Goal: Task Accomplishment & Management: Use online tool/utility

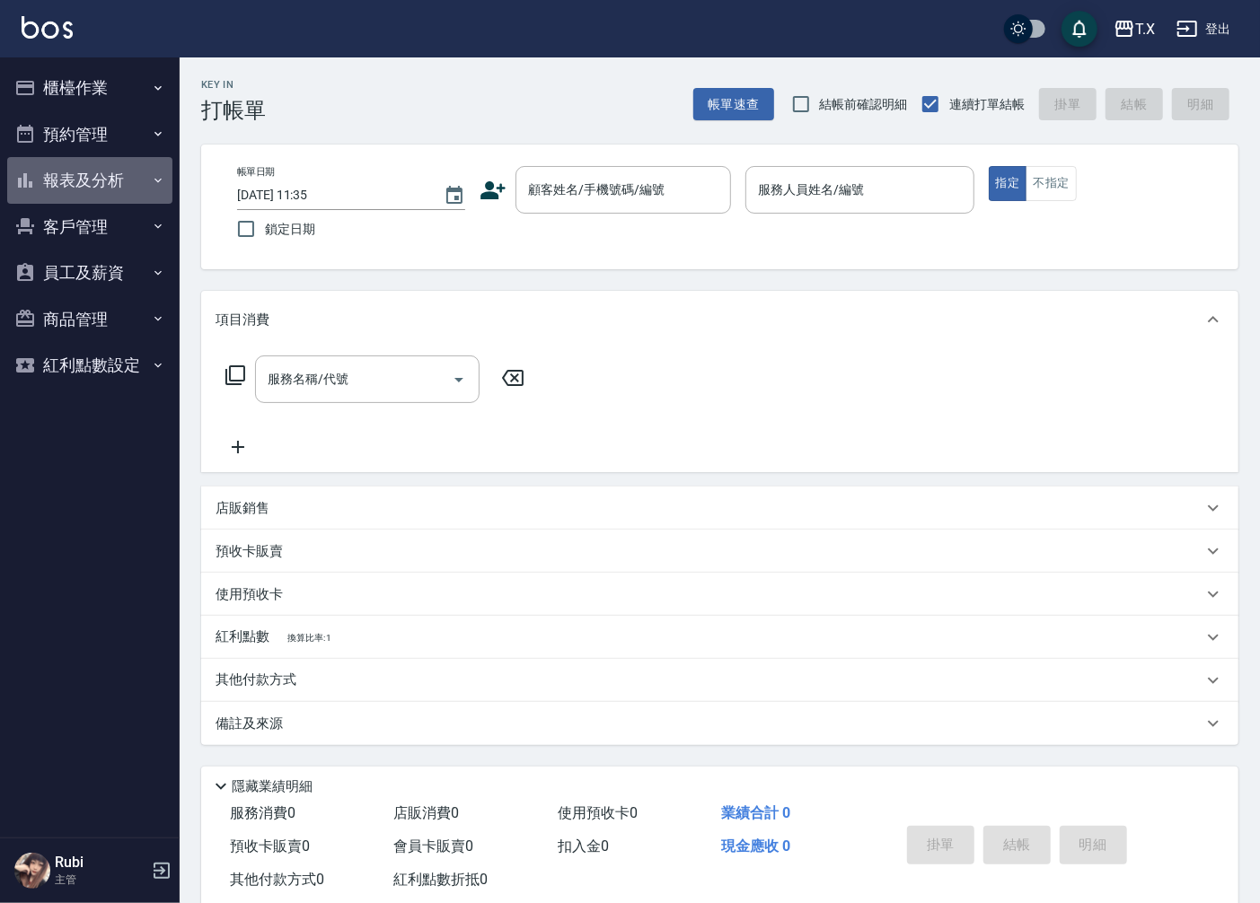
click at [96, 200] on button "報表及分析" at bounding box center [89, 180] width 165 height 47
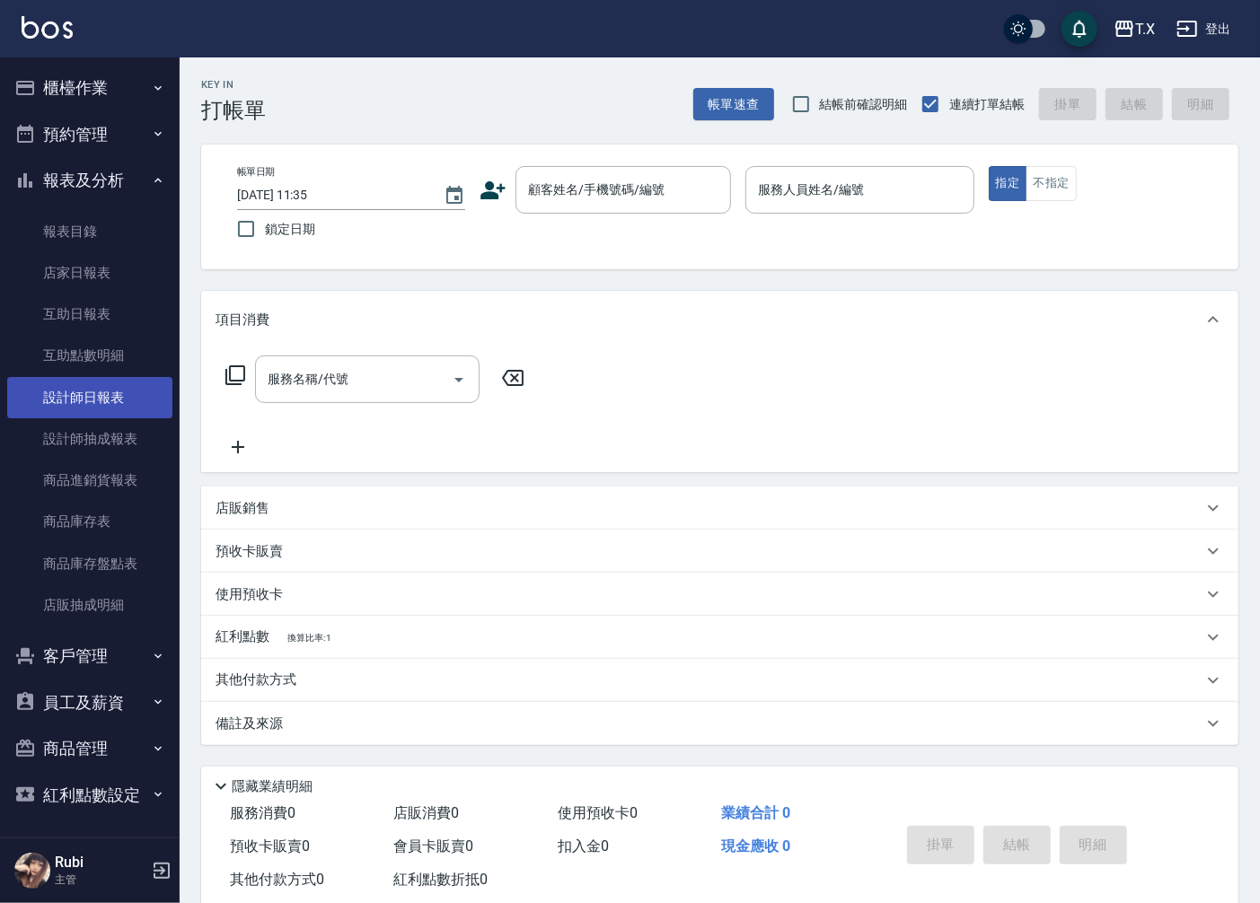
click at [75, 415] on link "設計師日報表" at bounding box center [89, 397] width 165 height 41
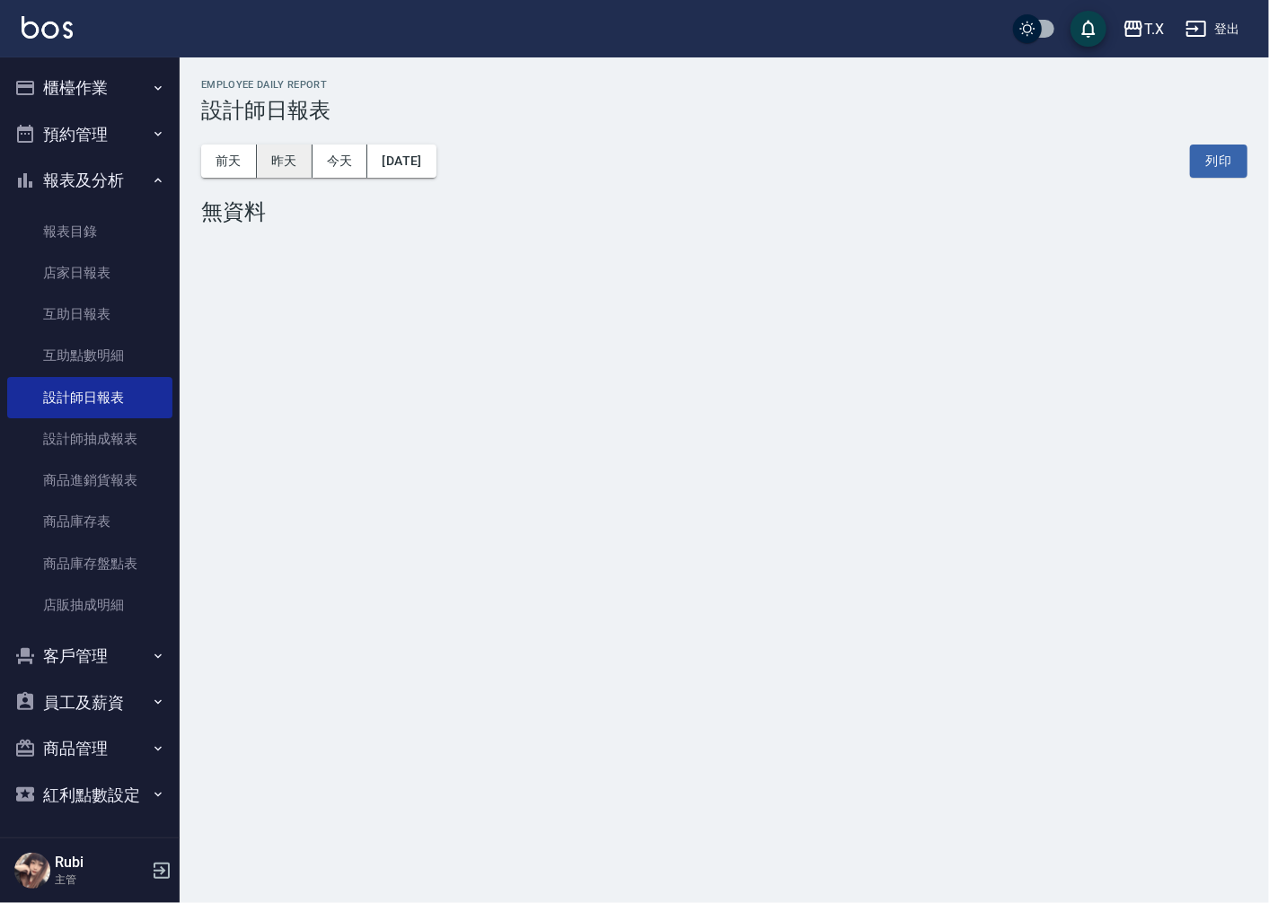
click at [269, 167] on button "昨天" at bounding box center [285, 161] width 56 height 33
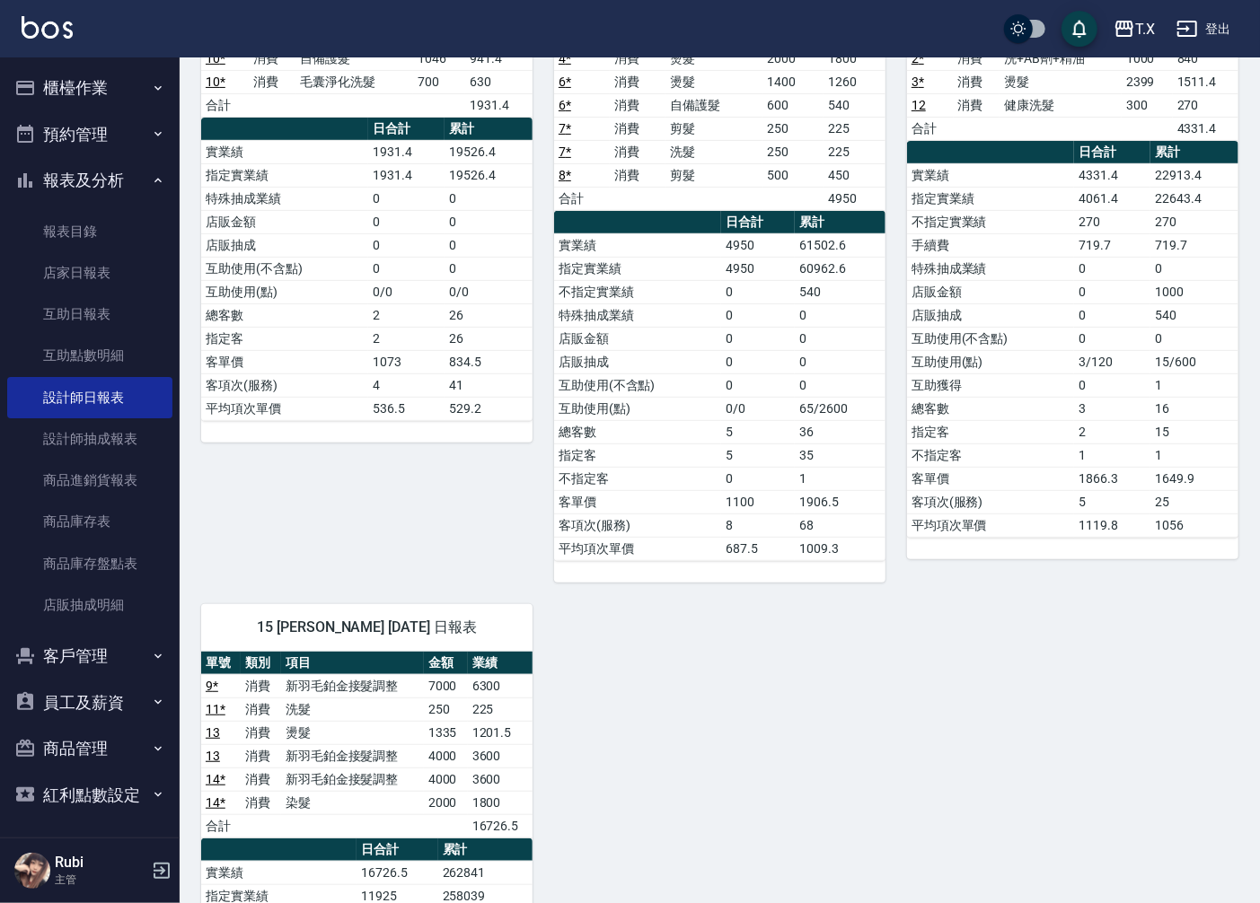
scroll to position [100, 0]
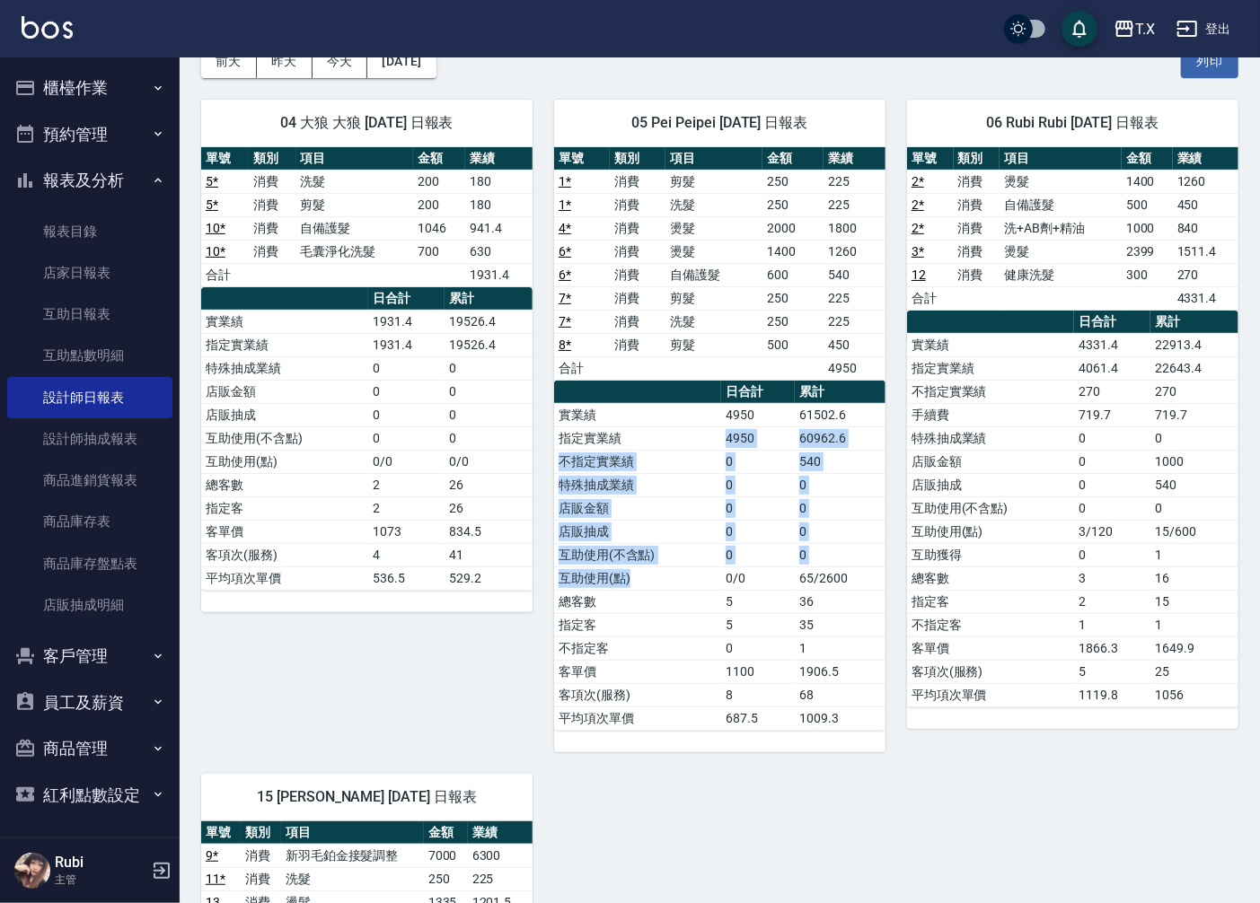
drag, startPoint x: 659, startPoint y: 572, endPoint x: 674, endPoint y: 426, distance: 147.1
click at [675, 436] on tbody "實業績 4950 61502.6 指定實業績 4950 60962.6 不指定實業績 0 540 特殊抽成業績 0 0 店販金額 0 0 店販抽成 0 0 互…" at bounding box center [719, 566] width 331 height 327
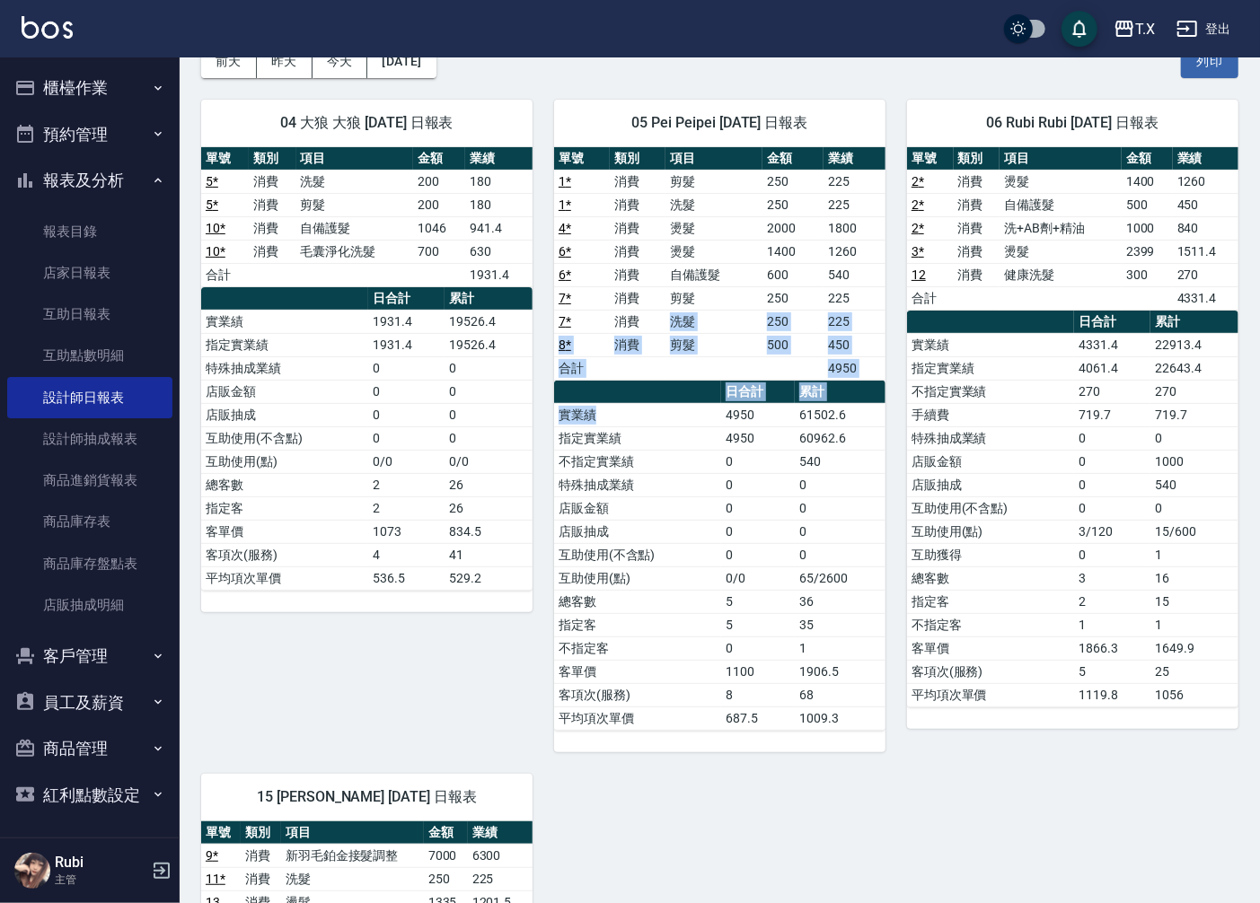
drag, startPoint x: 637, startPoint y: 373, endPoint x: 647, endPoint y: 532, distance: 160.1
click at [647, 488] on div "單號 類別 項目 金額 業績 1 * 消費 剪髮 250 225 1 * 消費 洗髮 250 225 4 * 消費 燙髮 2000 1800 6 * 消費 燙…" at bounding box center [719, 439] width 331 height 584
click at [646, 549] on td "互助使用(不含點)" at bounding box center [637, 554] width 167 height 23
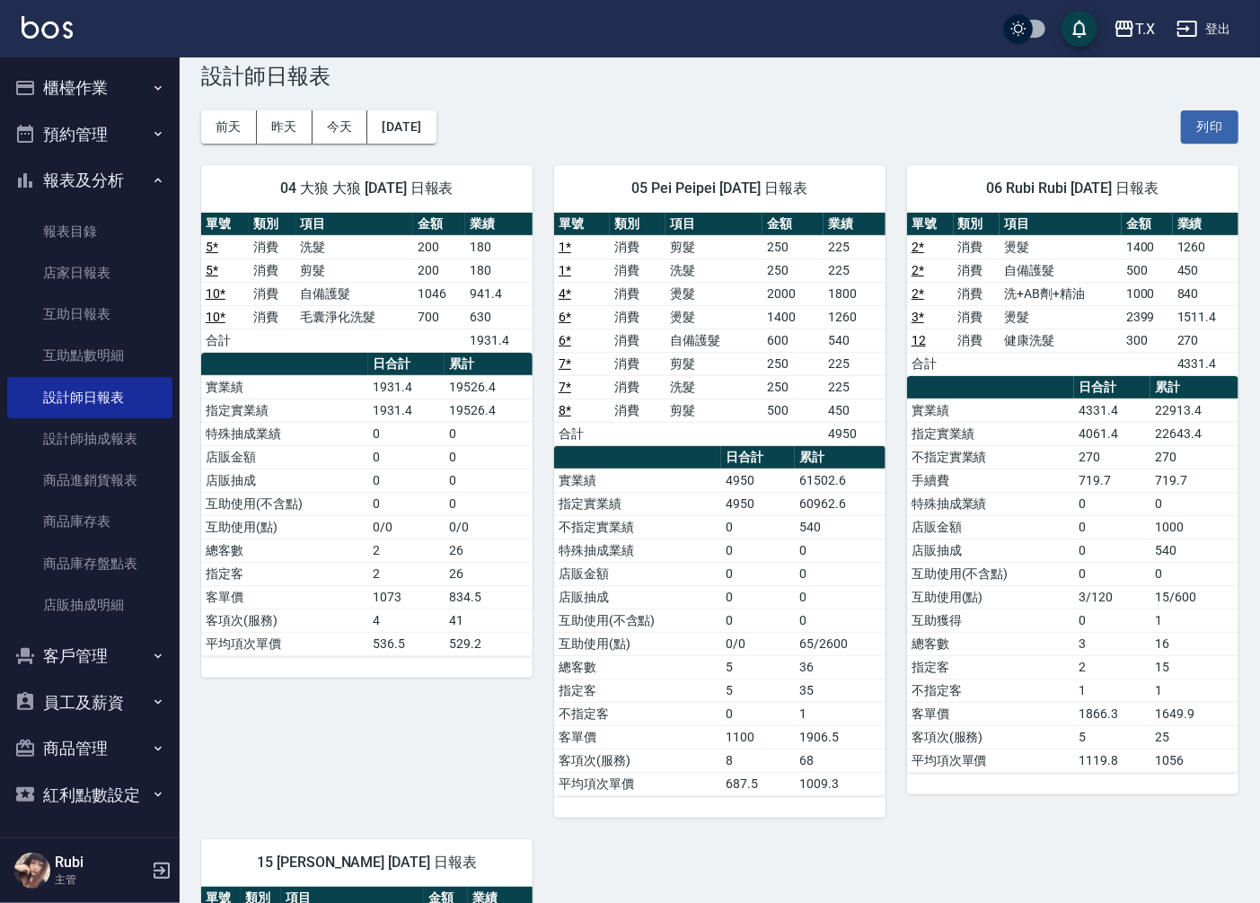
scroll to position [0, 0]
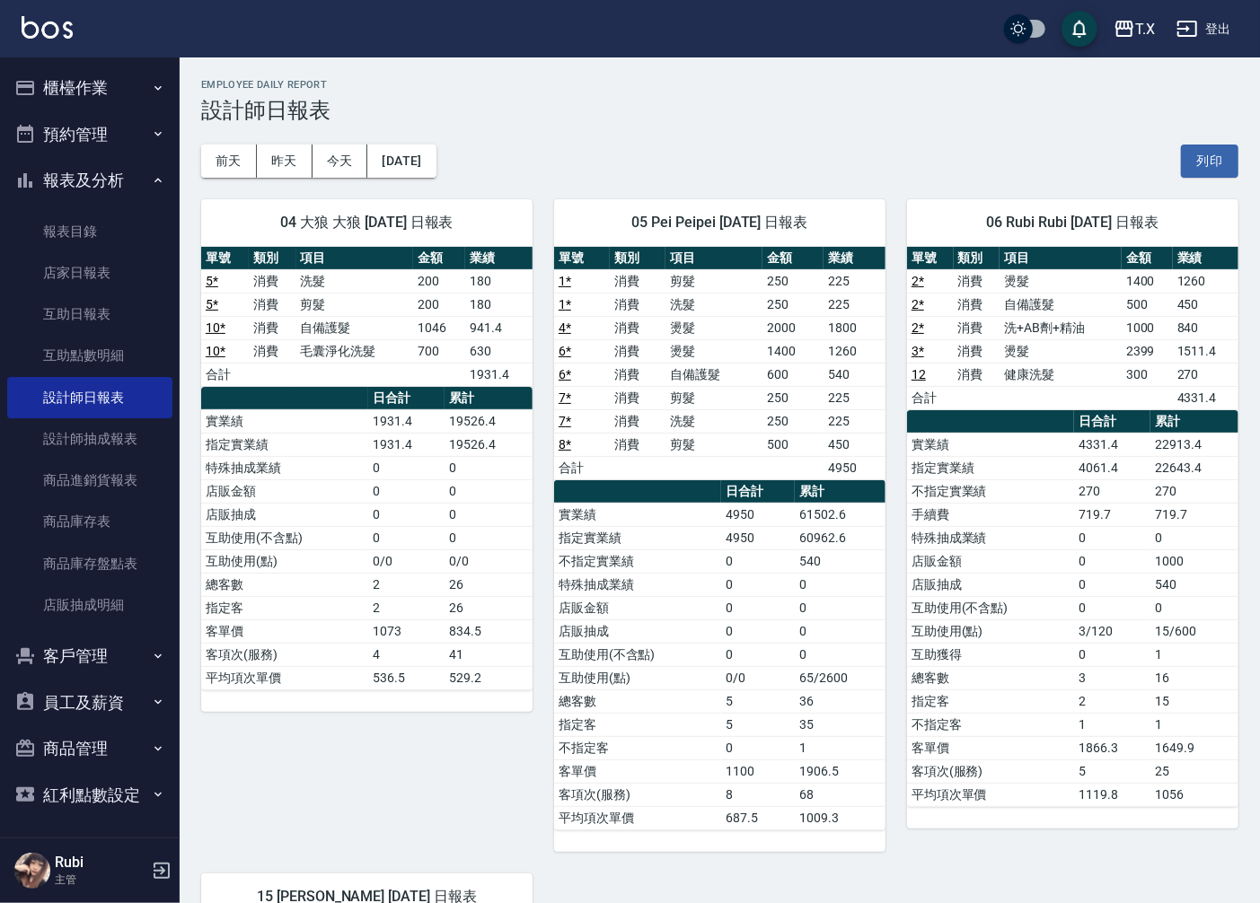
click at [687, 449] on td "剪髮" at bounding box center [713, 444] width 97 height 23
click at [84, 96] on button "櫃檯作業" at bounding box center [89, 88] width 165 height 47
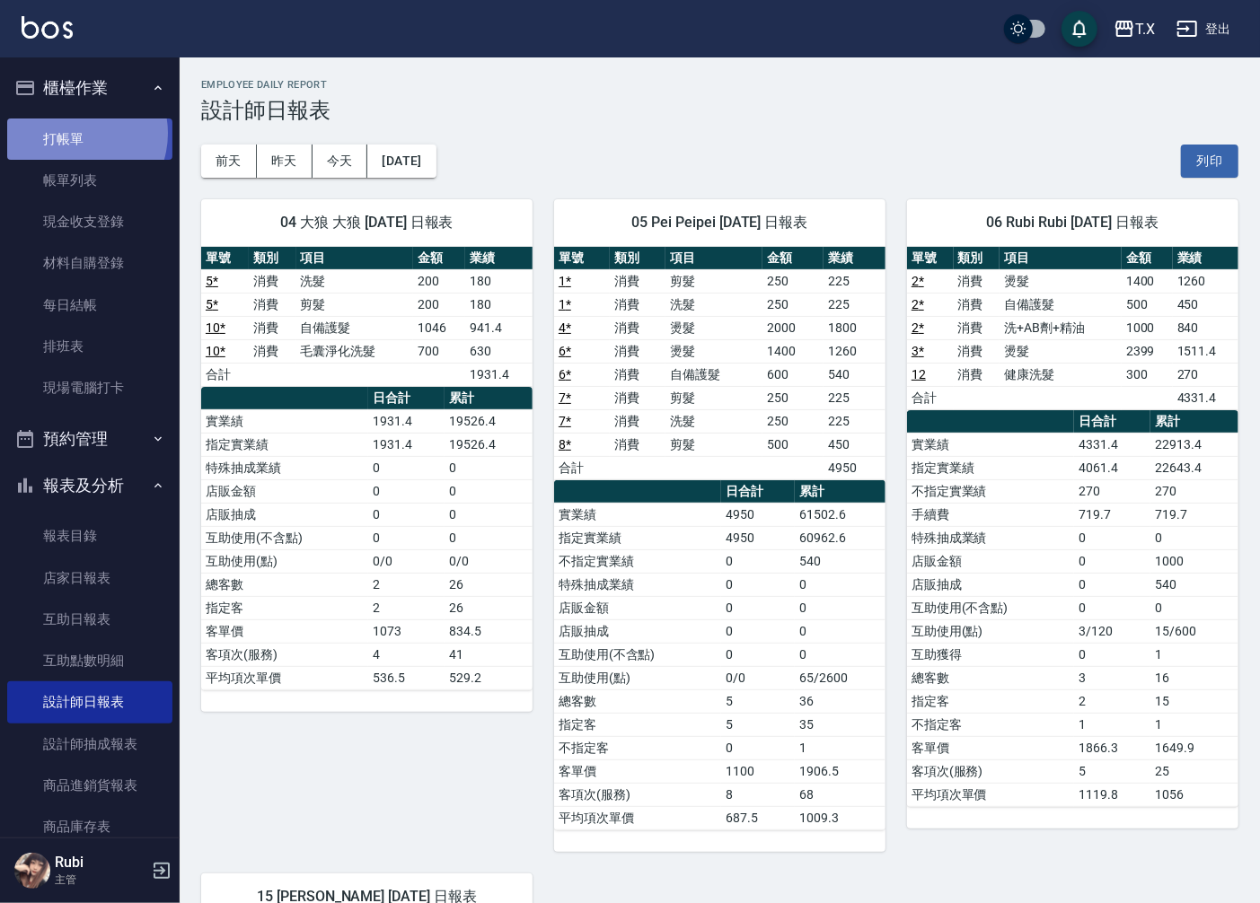
click at [75, 133] on link "打帳單" at bounding box center [89, 139] width 165 height 41
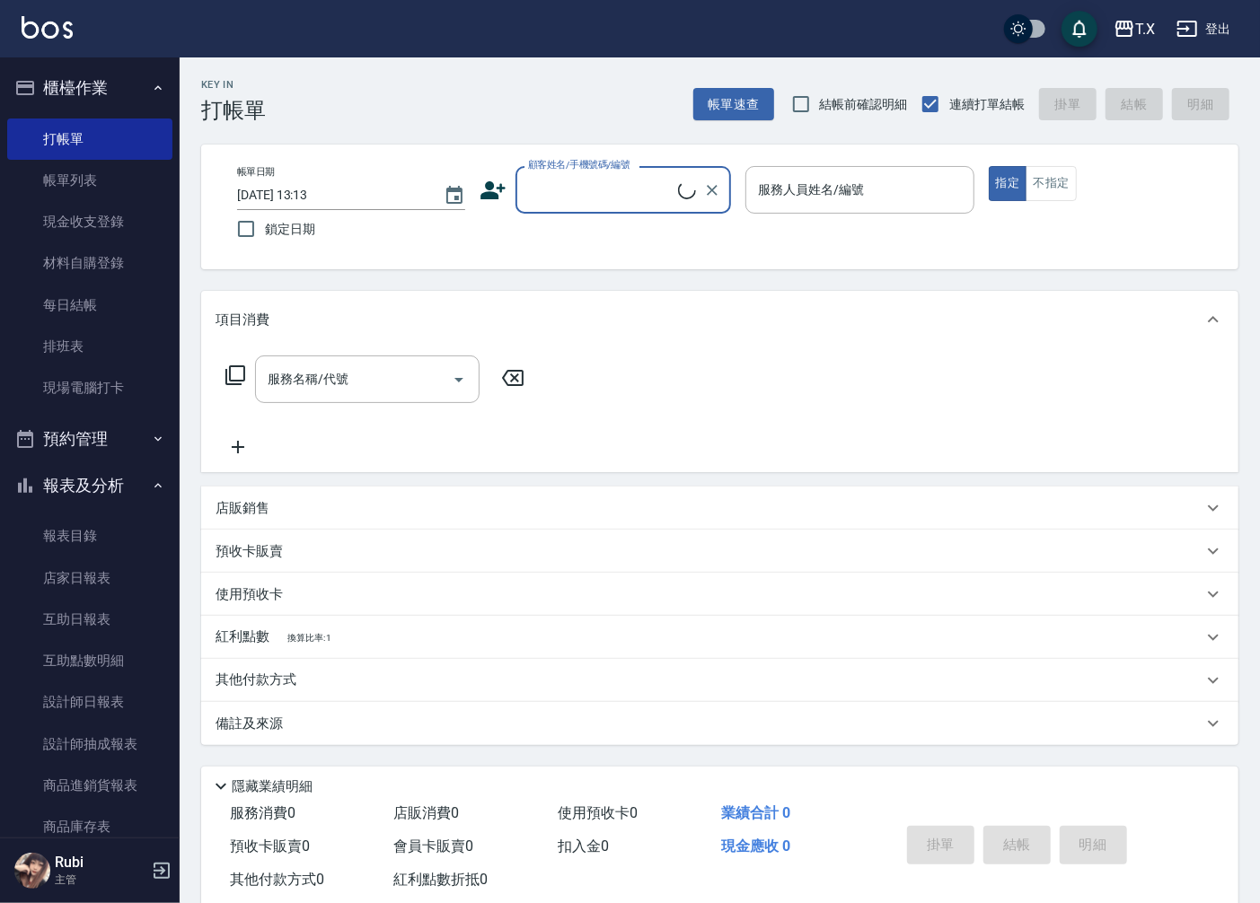
click at [640, 193] on input "顧客姓名/手機號碼/編號" at bounding box center [600, 189] width 154 height 31
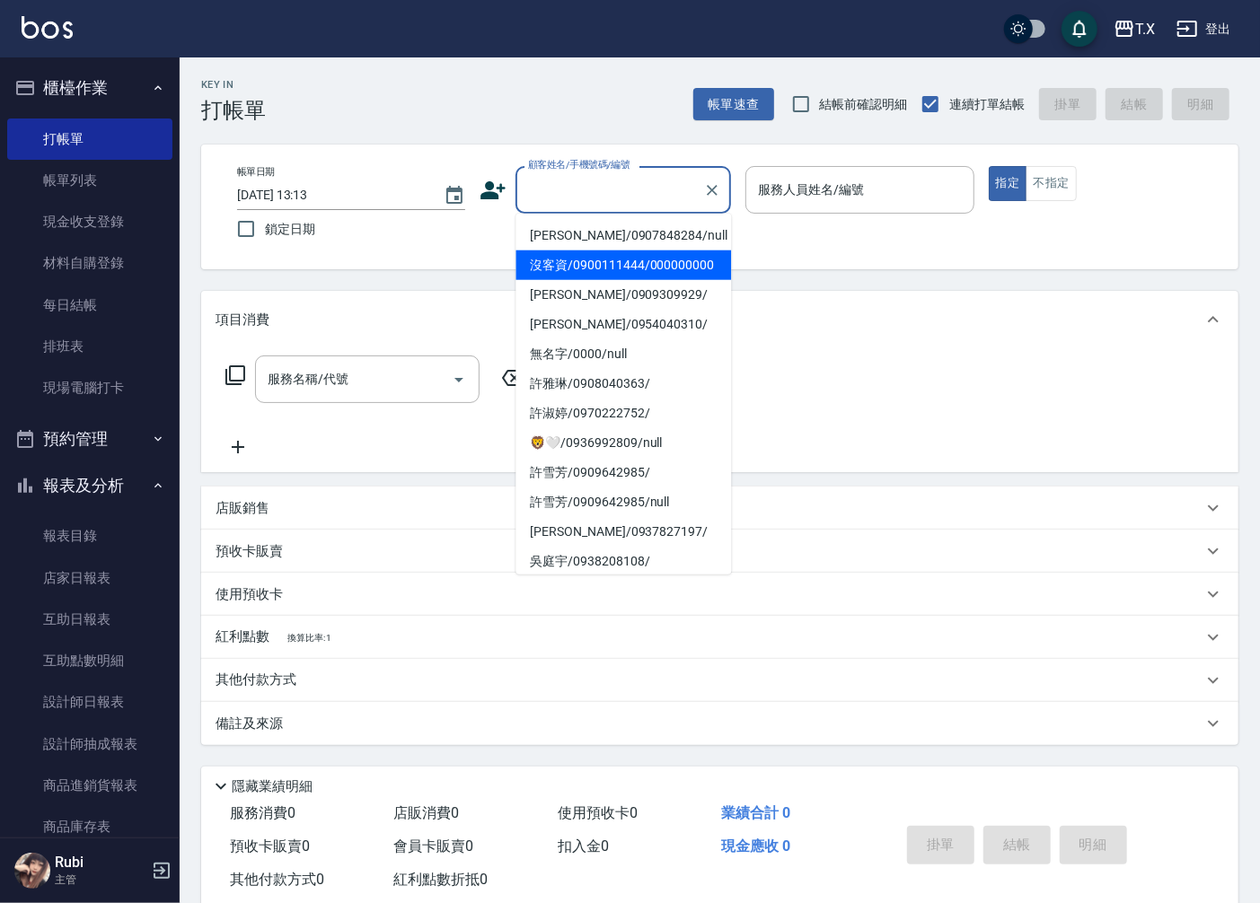
click at [625, 279] on li "沒客資/0900111444/000000000" at bounding box center [622, 266] width 215 height 30
type input "沒客資/0900111444/000000000"
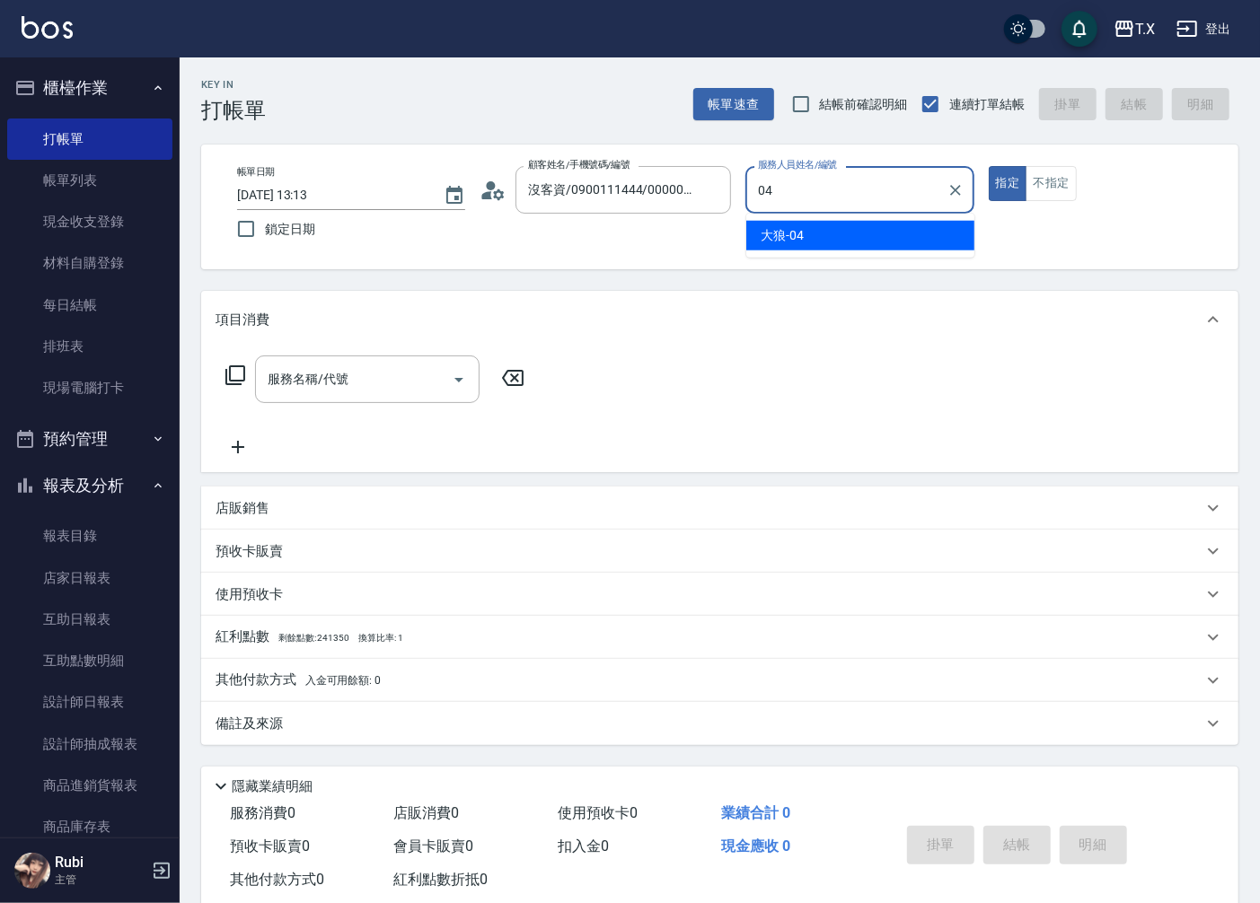
type input "大狼-04"
type button "true"
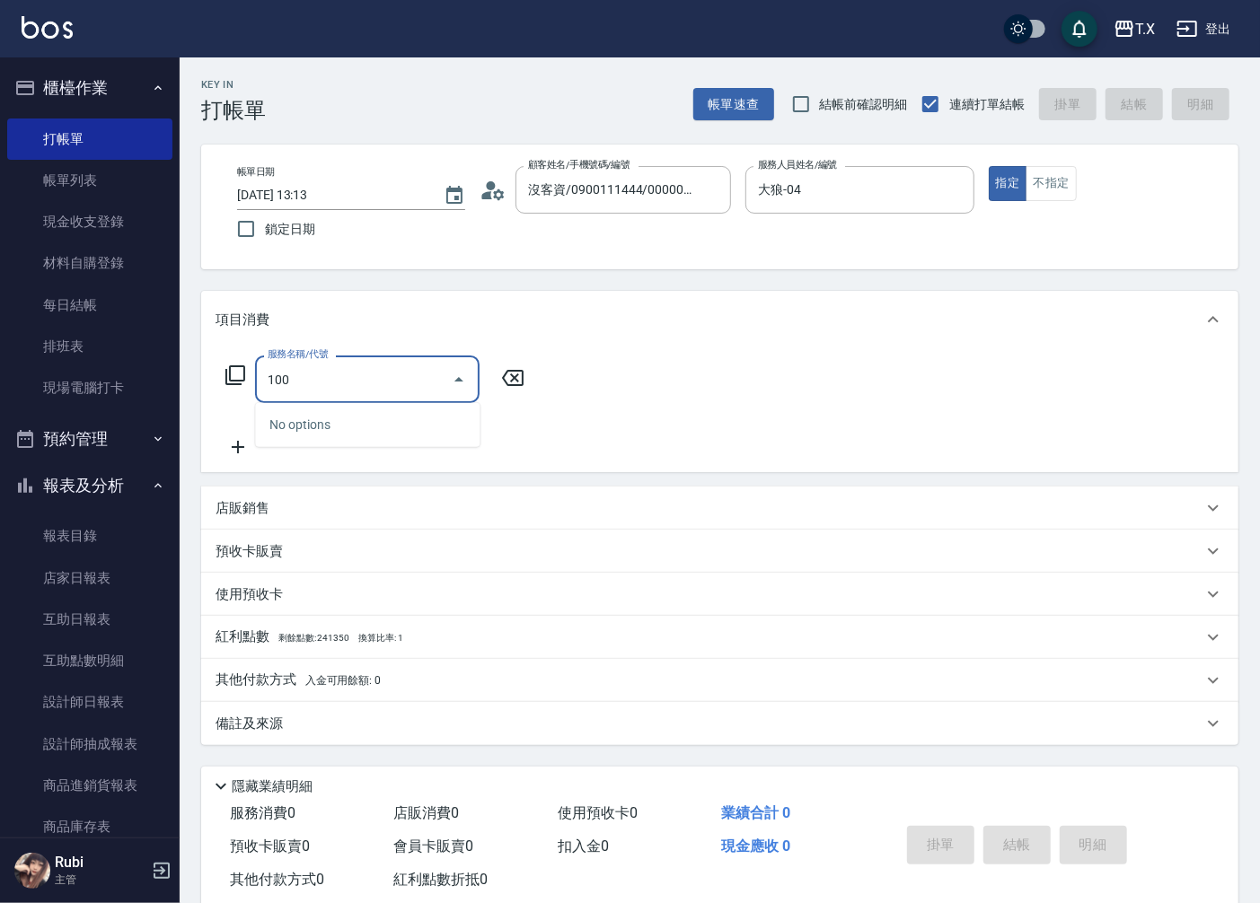
type input "1005"
type input "60"
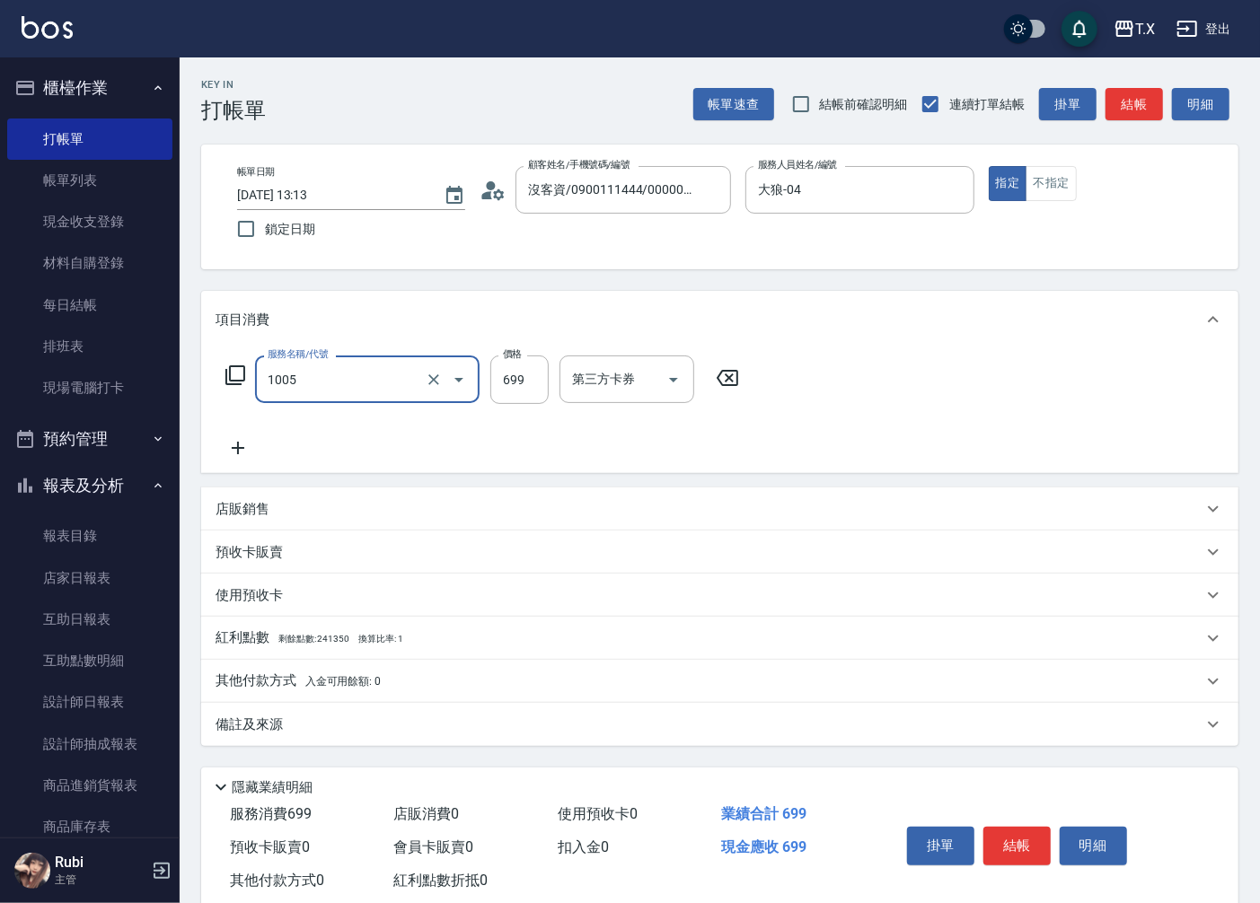
type input "毛囊淨化洗髮(1005)"
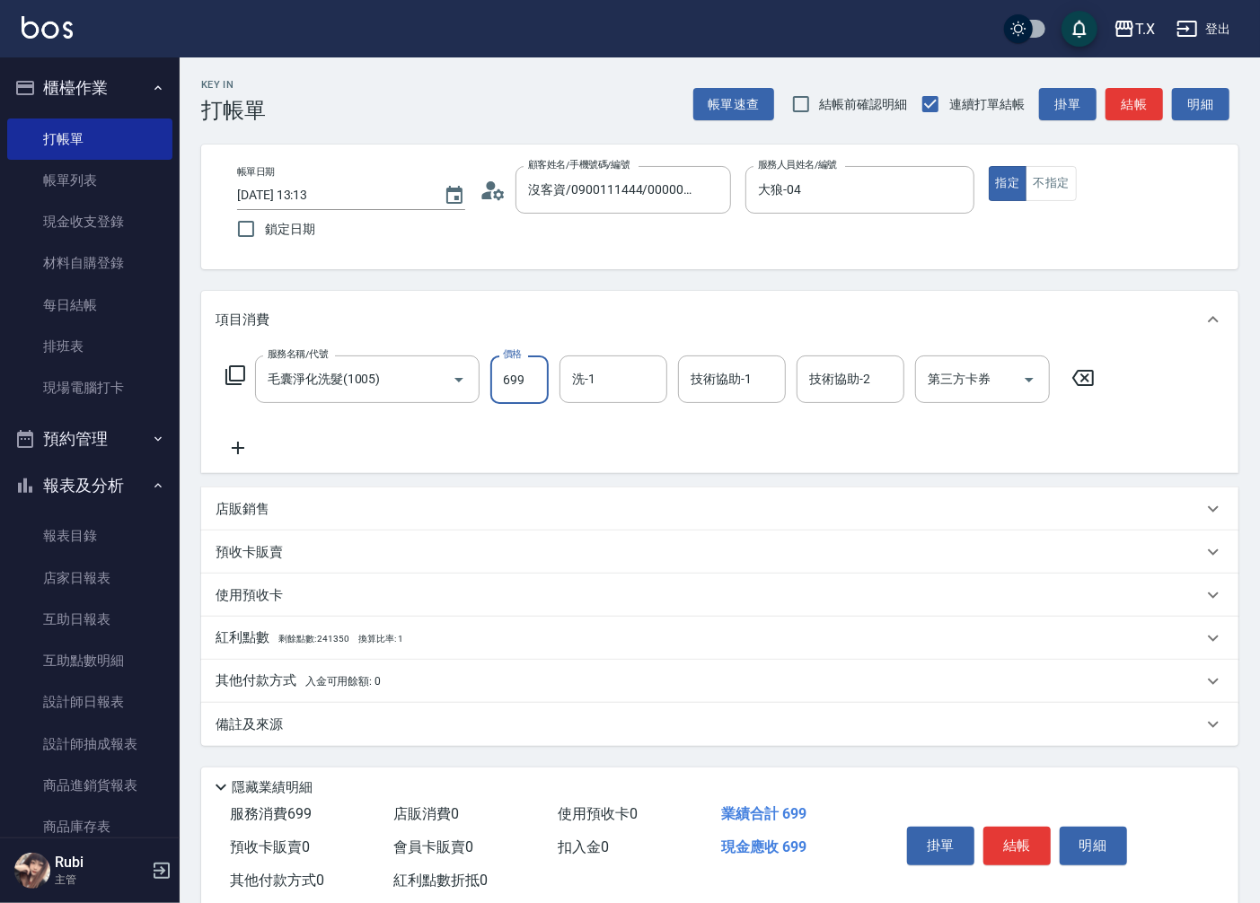
type input "7"
type input "0"
type input "700"
type input "70"
type input "700"
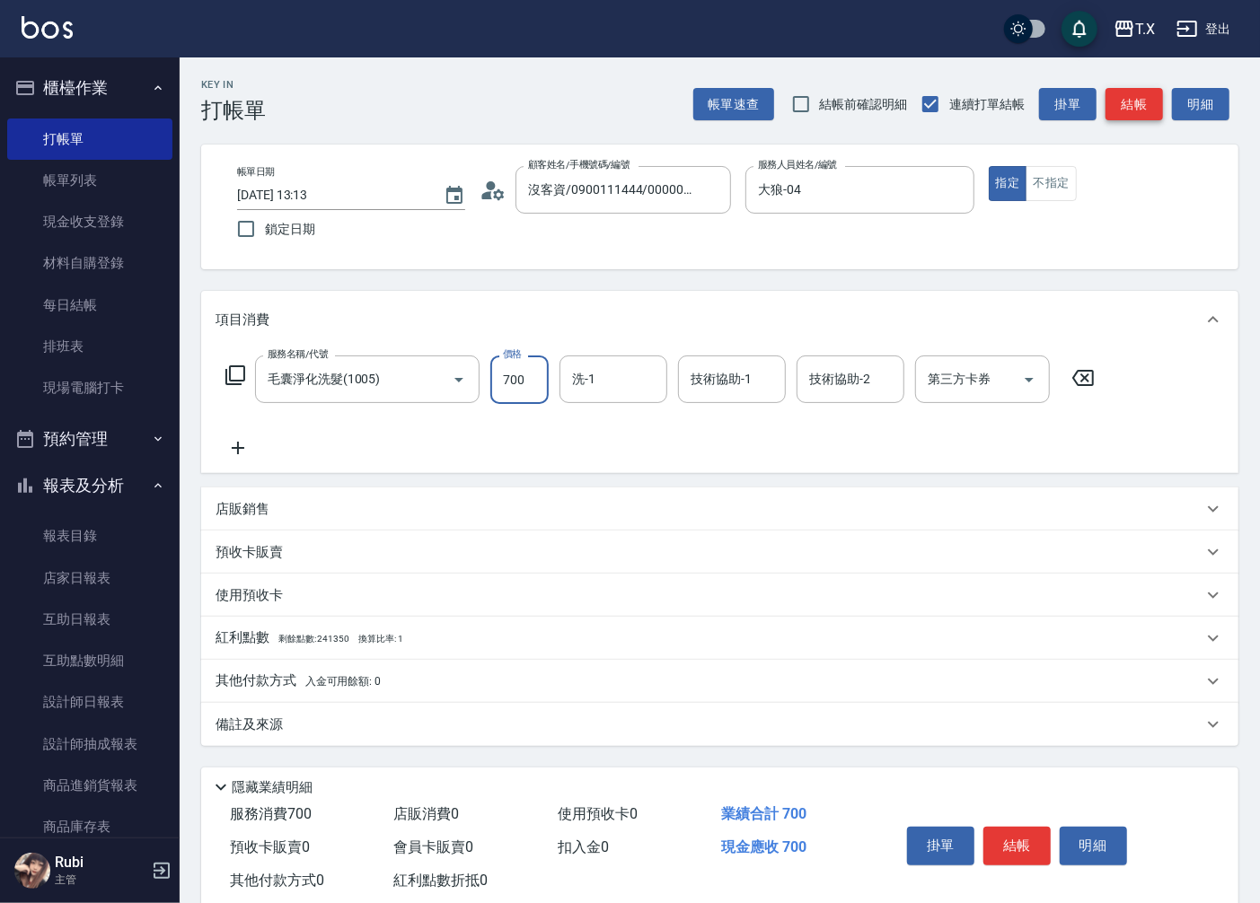
click at [1124, 101] on button "結帳" at bounding box center [1133, 104] width 57 height 33
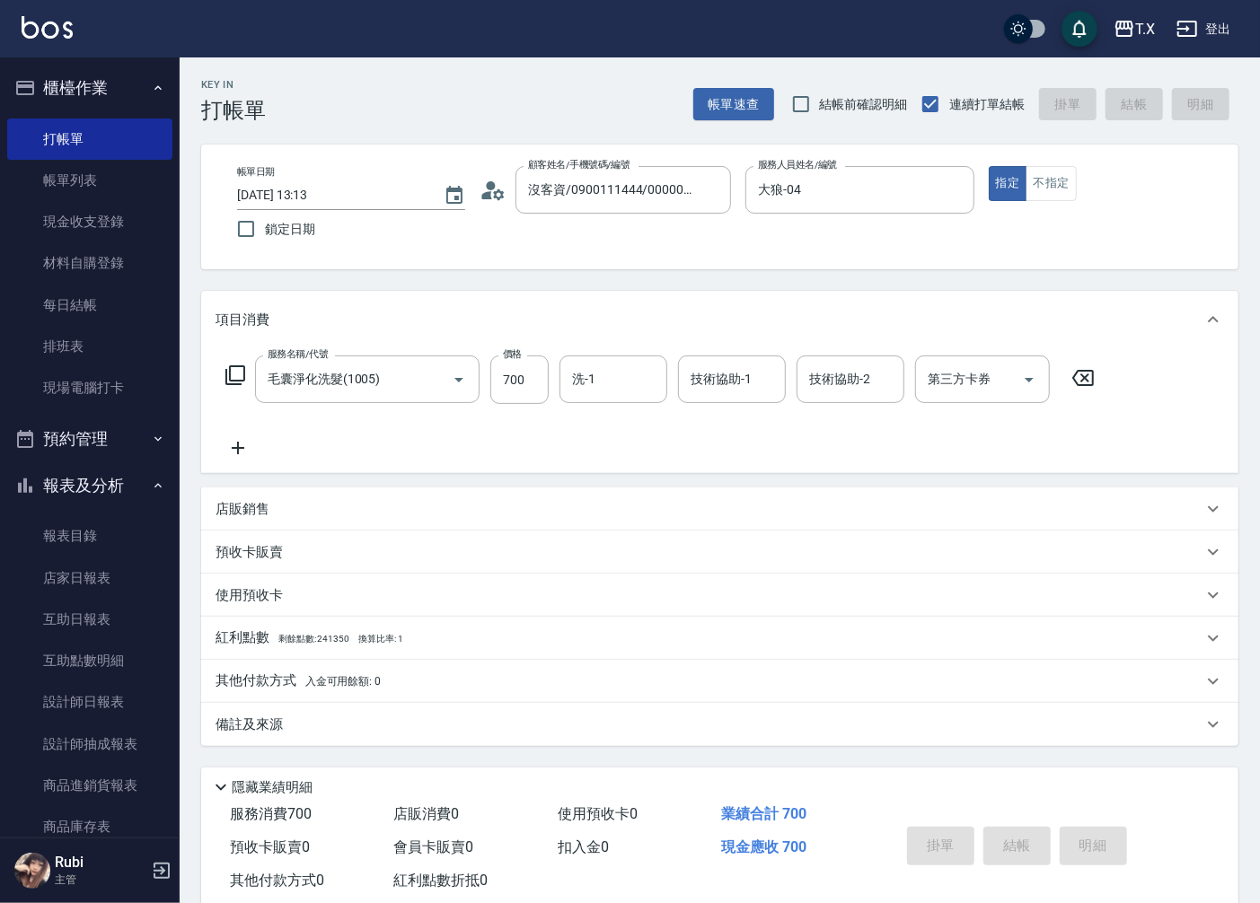
type input "0"
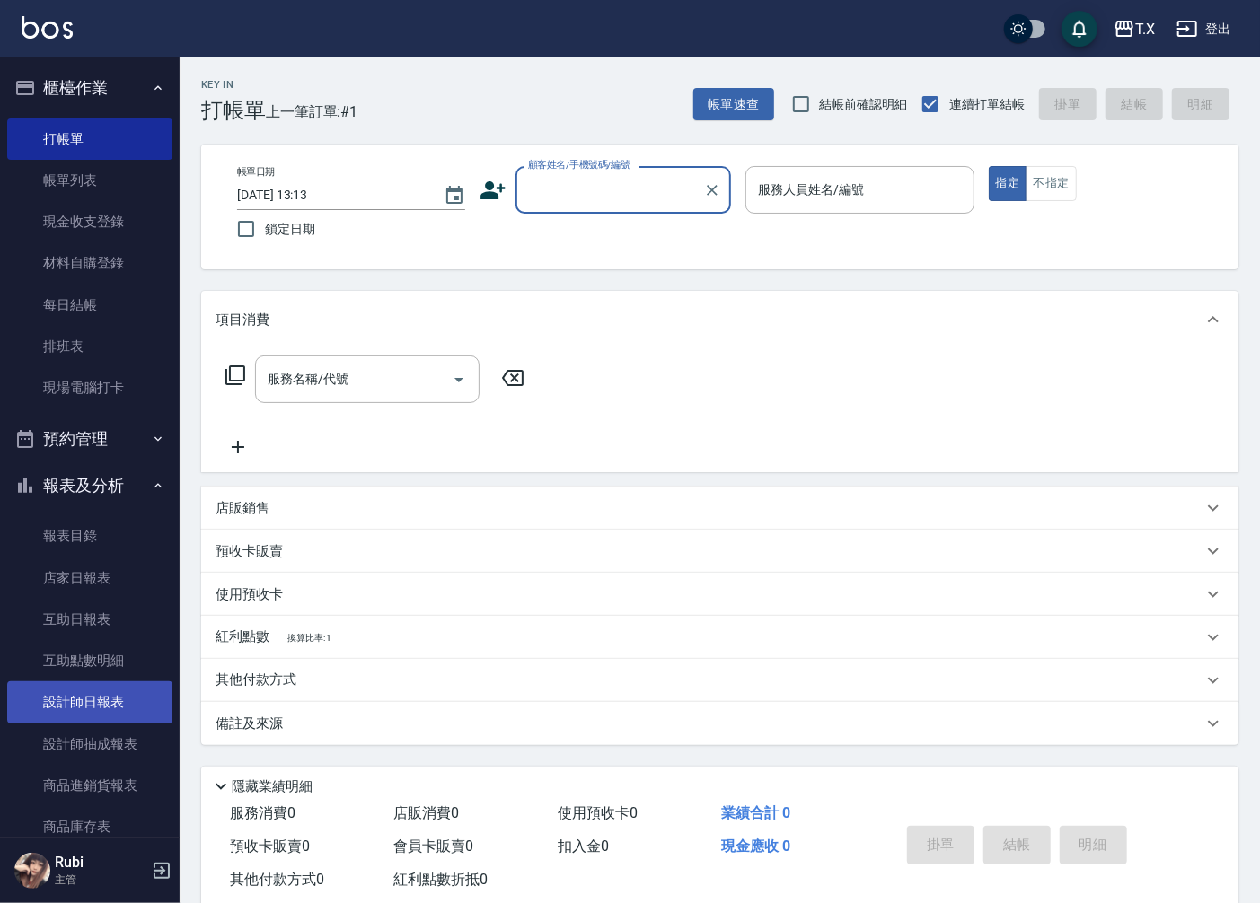
click at [75, 713] on link "設計師日報表" at bounding box center [89, 701] width 165 height 41
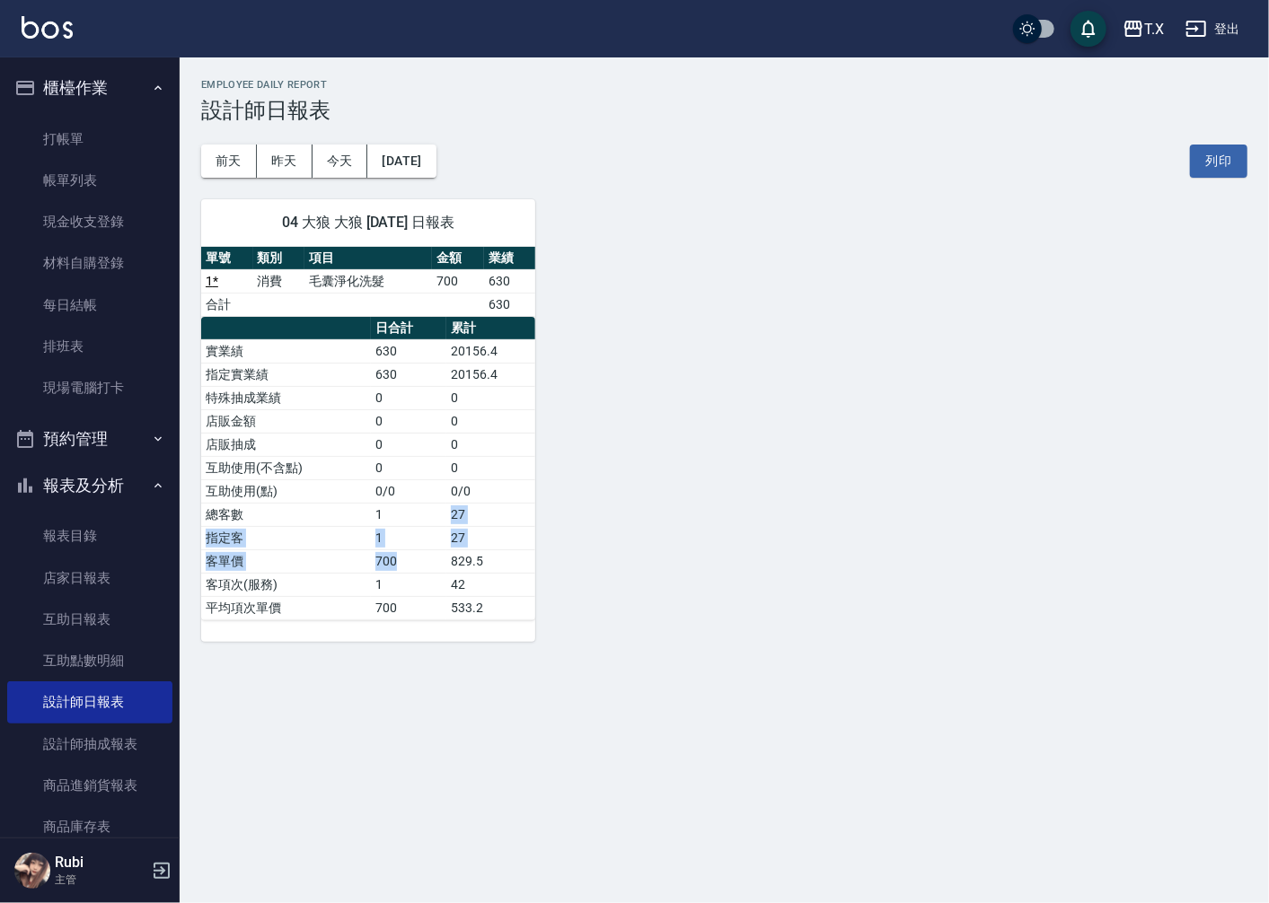
drag, startPoint x: 440, startPoint y: 570, endPoint x: 401, endPoint y: 388, distance: 186.3
click at [431, 501] on tbody "實業績 630 20156.4 指定實業績 630 20156.4 特殊抽成業績 0 0 店販金額 0 0 店販抽成 0 0 互助使用(不含點) 0 0 互助…" at bounding box center [368, 479] width 334 height 280
drag, startPoint x: 389, startPoint y: 337, endPoint x: 433, endPoint y: 461, distance: 131.5
click at [432, 456] on table "日合計 累計 實業績 630 20156.4 指定實業績 630 20156.4 特殊抽成業績 0 0 店販金額 0 0 店販抽成 0 0 互助使用(不含點)…" at bounding box center [368, 468] width 334 height 303
click at [437, 506] on td "1" at bounding box center [408, 514] width 75 height 23
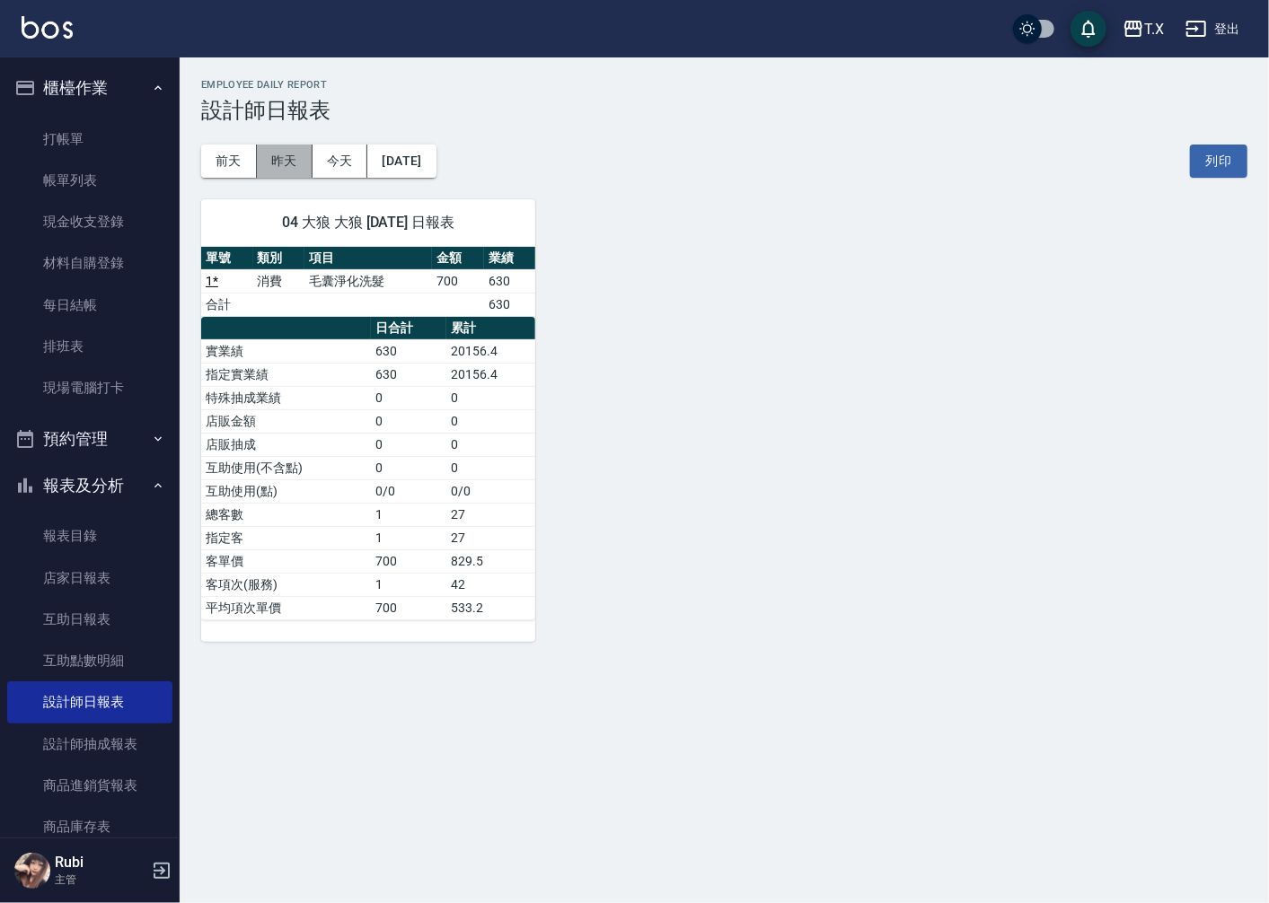
click at [276, 158] on button "昨天" at bounding box center [285, 161] width 56 height 33
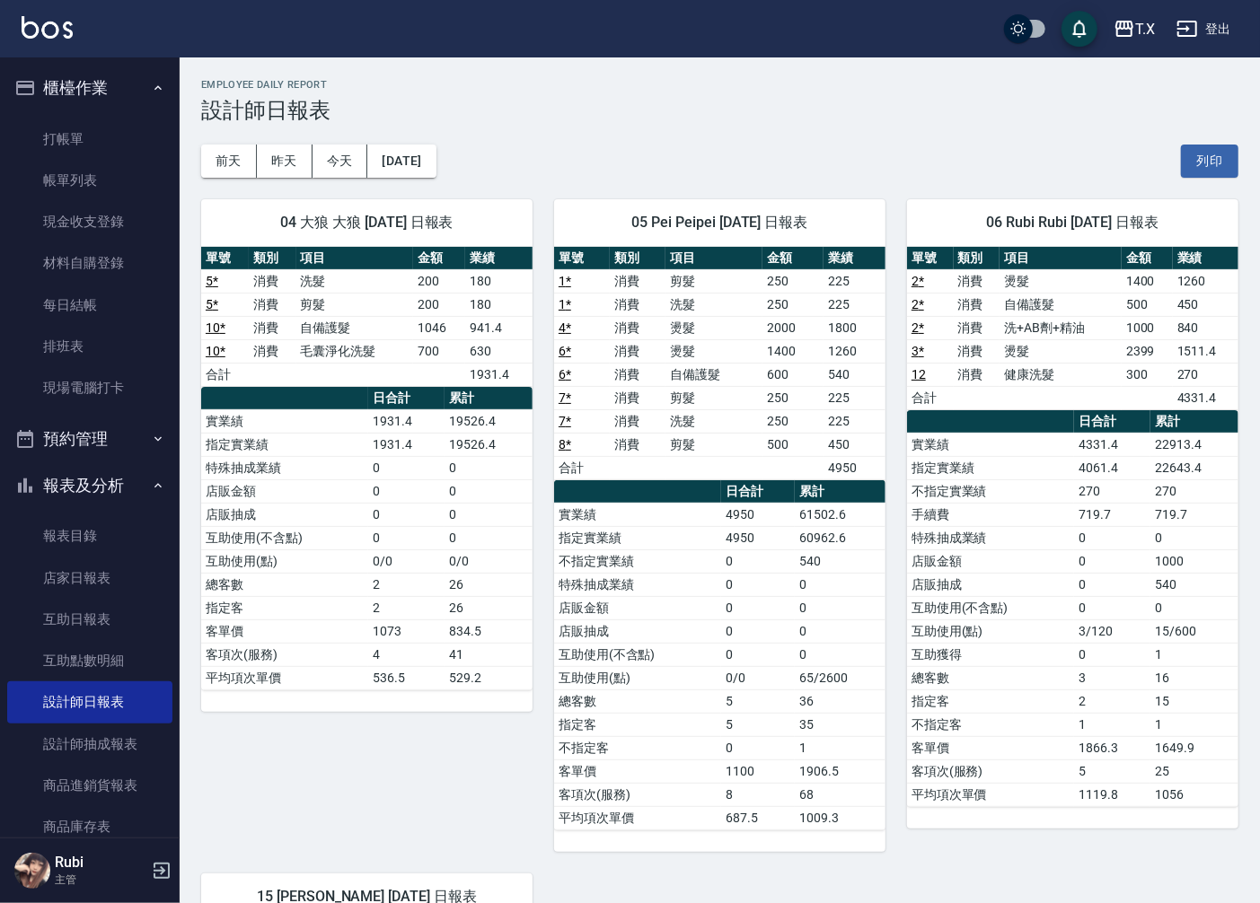
drag, startPoint x: 1043, startPoint y: 571, endPoint x: 1033, endPoint y: 525, distance: 46.8
click at [1033, 525] on tbody "實業績 4331.4 22913.4 指定實業績 4061.4 22643.4 不指定實業績 270 270 手續費 719.7 719.7 特殊抽成業績 0…" at bounding box center [1072, 620] width 331 height 374
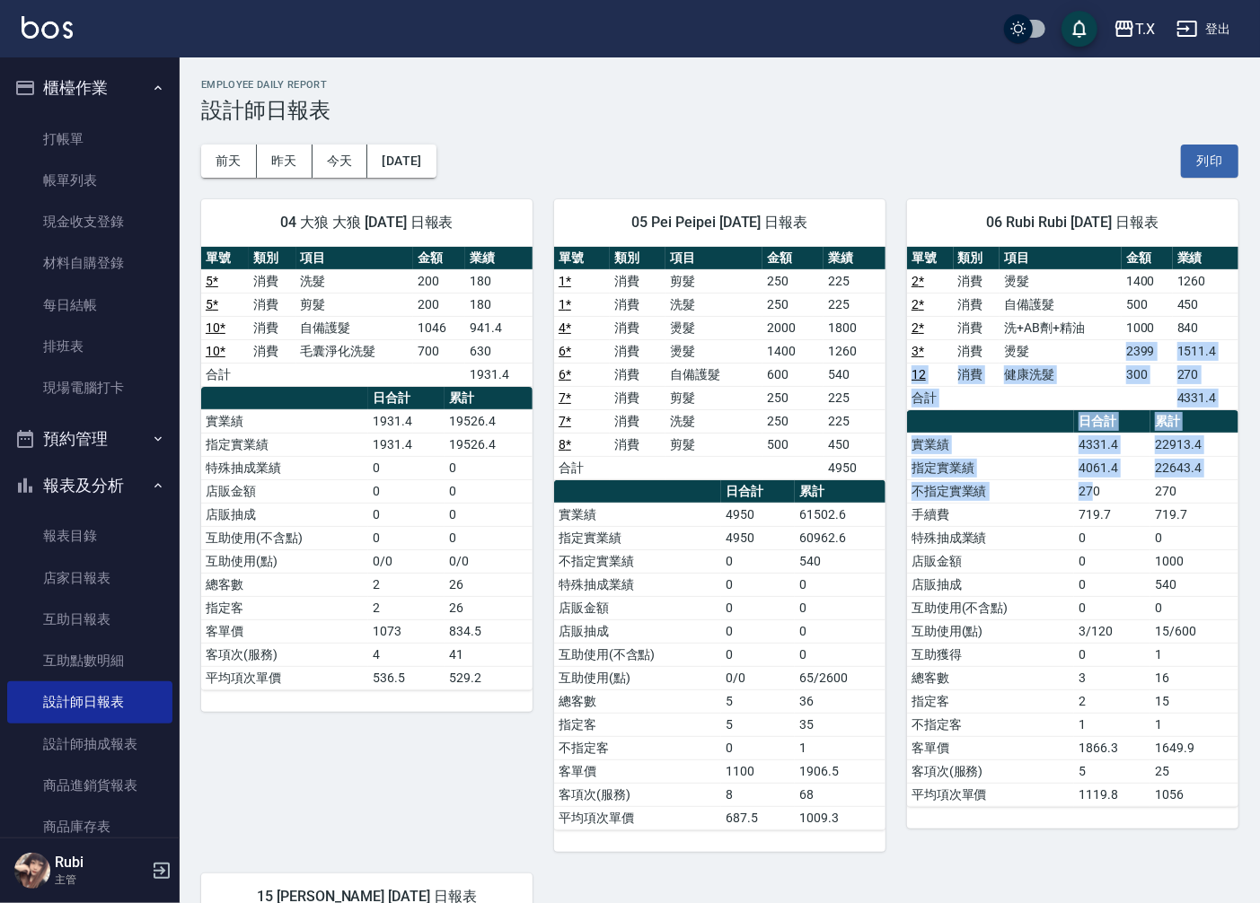
drag, startPoint x: 1031, startPoint y: 356, endPoint x: 1101, endPoint y: 555, distance: 210.4
click at [1098, 527] on div "單號 類別 項目 金額 業績 2 * 消費 燙髮 1400 1260 2 * 消費 自備護髮 500 450 2 * 消費 洗+AB劑+精油 1000 840…" at bounding box center [1072, 527] width 331 height 560
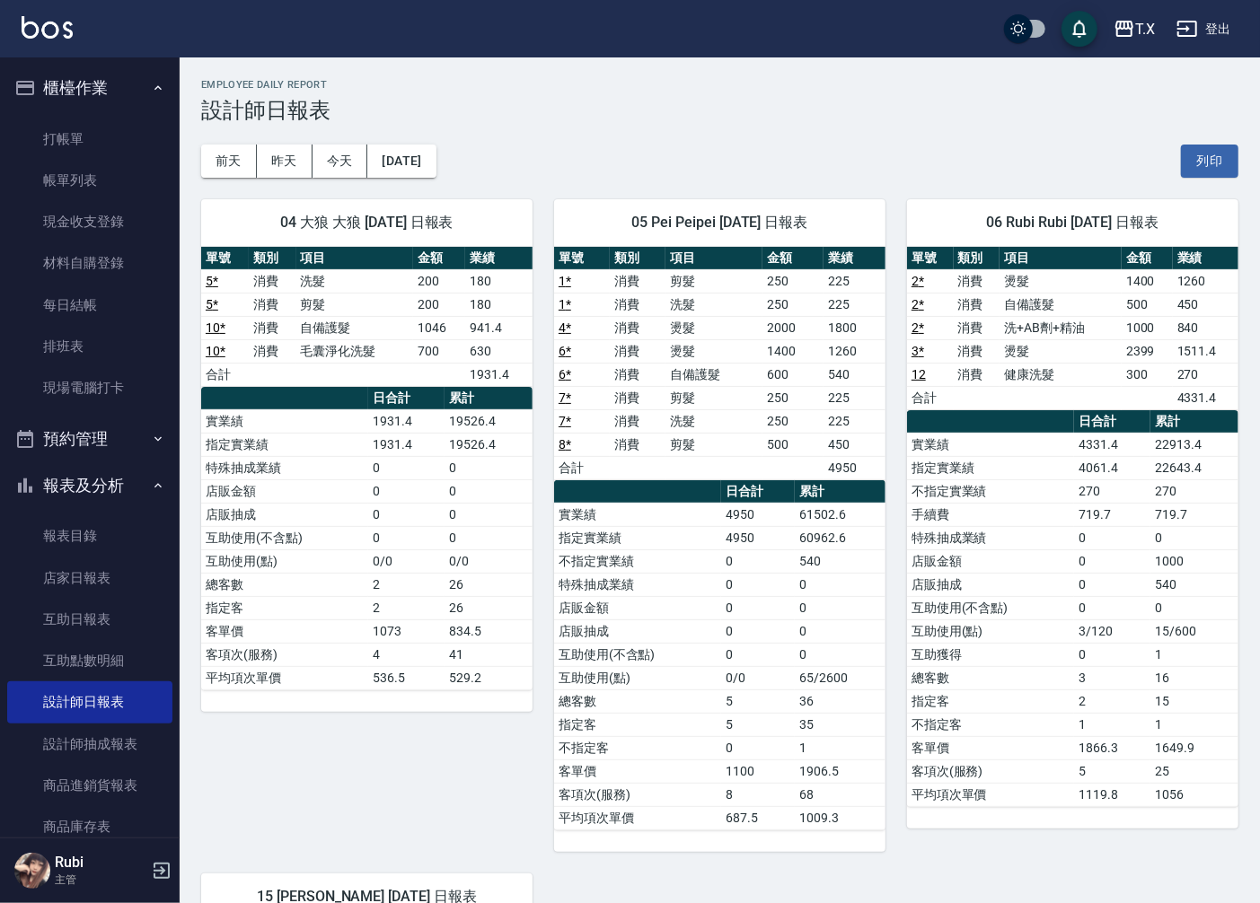
click at [1126, 644] on td "0" at bounding box center [1112, 654] width 76 height 23
drag, startPoint x: 1113, startPoint y: 602, endPoint x: 1075, endPoint y: 506, distance: 103.5
click at [1079, 522] on tbody "實業績 4331.4 22913.4 指定實業績 4061.4 22643.4 不指定實業績 270 270 手續費 719.7 719.7 特殊抽成業績 0…" at bounding box center [1072, 620] width 331 height 374
drag, startPoint x: 1051, startPoint y: 428, endPoint x: 1101, endPoint y: 593, distance: 171.8
click at [1100, 571] on table "日合計 累計 實業績 4331.4 22913.4 指定實業績 4061.4 22643.4 不指定實業績 270 270 手續費 719.7 719.7 特…" at bounding box center [1072, 608] width 331 height 397
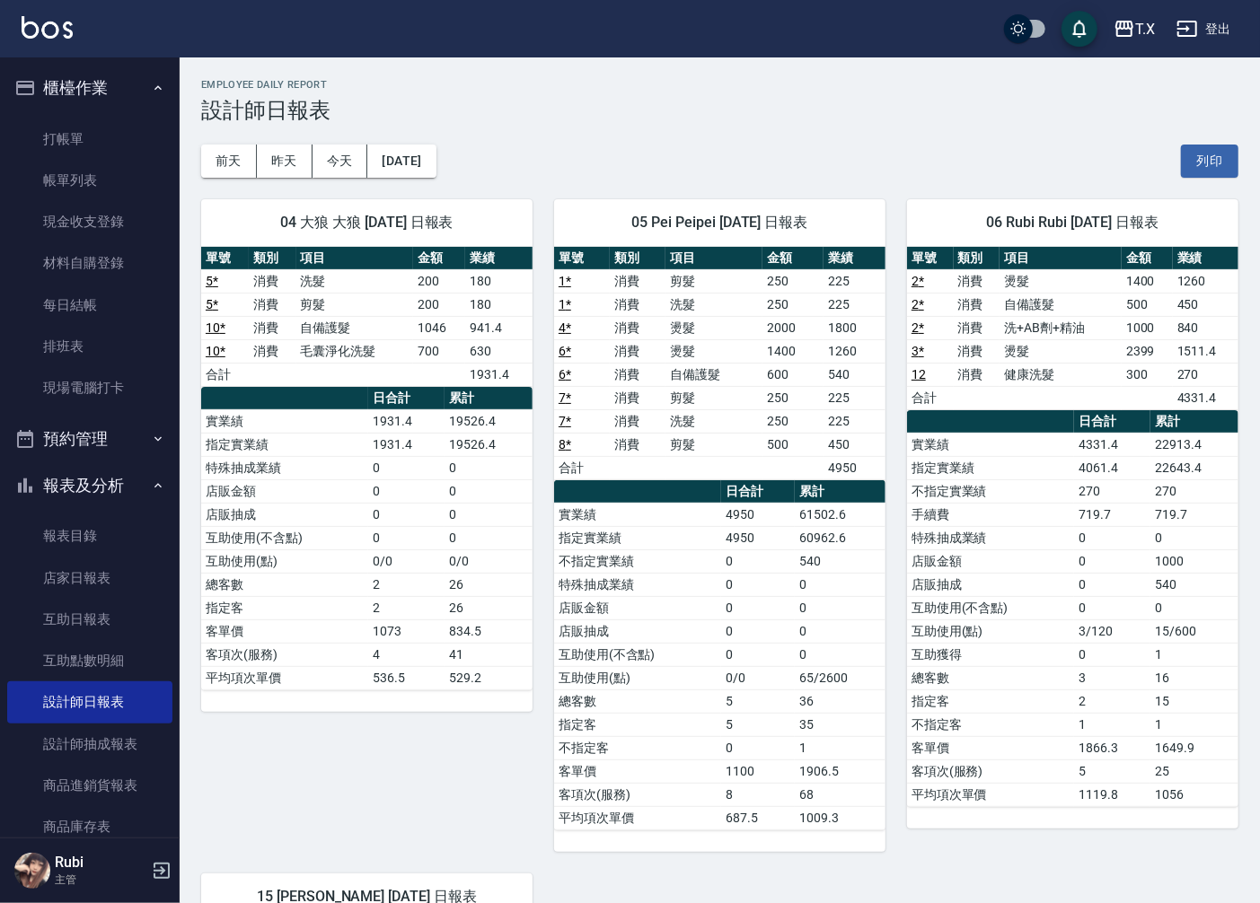
click at [1090, 646] on td "0" at bounding box center [1112, 654] width 76 height 23
